Goal: Information Seeking & Learning: Learn about a topic

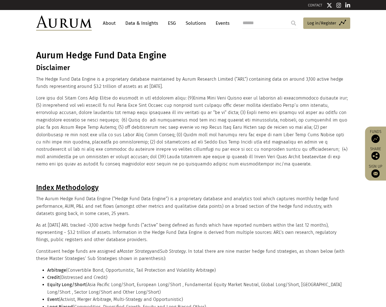
click at [141, 23] on link "Data & Insights" at bounding box center [142, 23] width 38 height 10
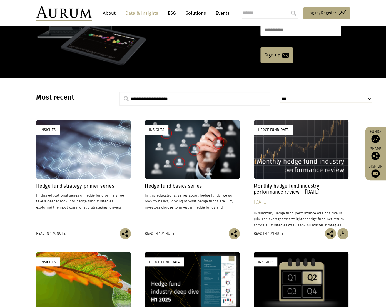
scroll to position [139, 0]
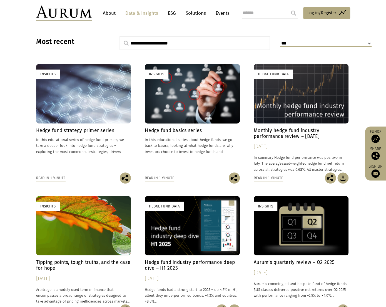
click at [311, 134] on h4 "Monthly hedge fund industry performance review – [DATE]" at bounding box center [301, 134] width 95 height 12
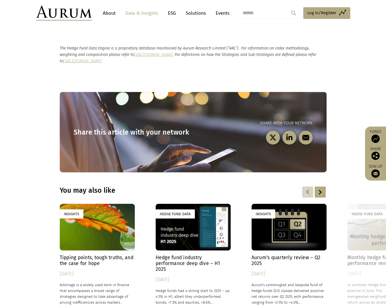
scroll to position [722, 0]
